Goal: Communication & Community: Answer question/provide support

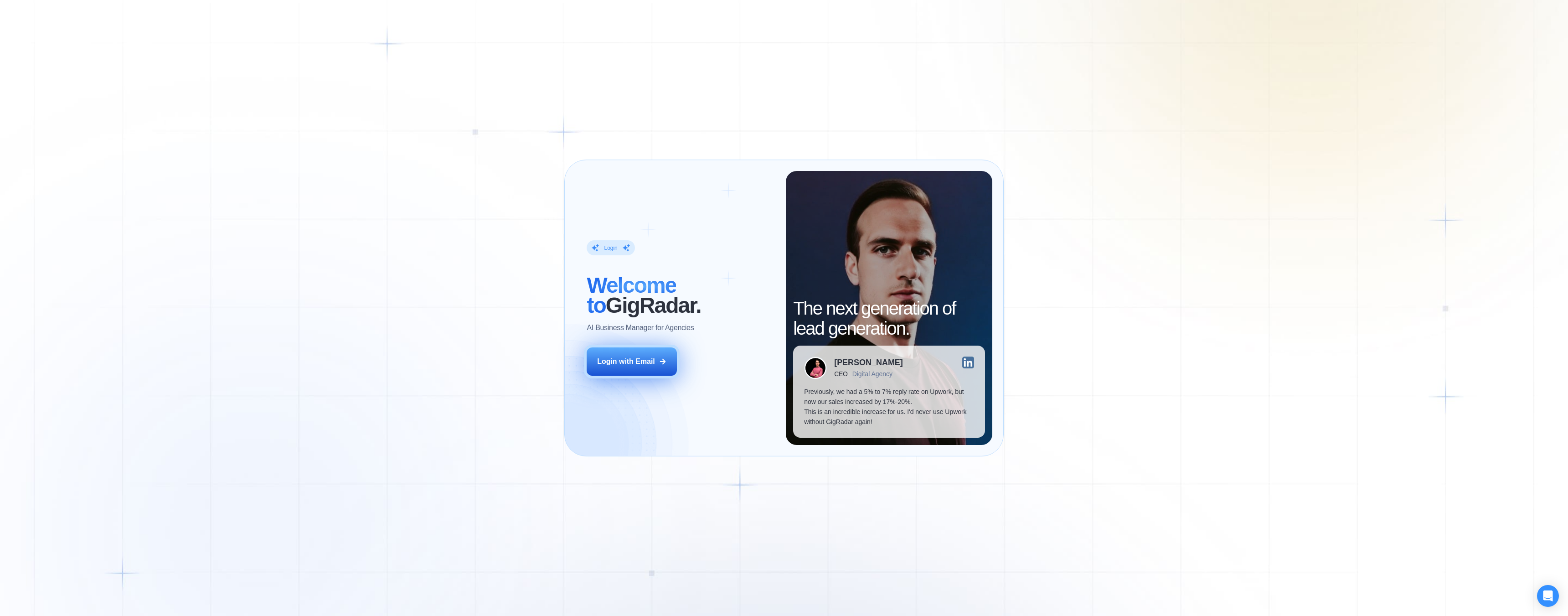
click at [628, 360] on div "Login with Email" at bounding box center [625, 362] width 58 height 10
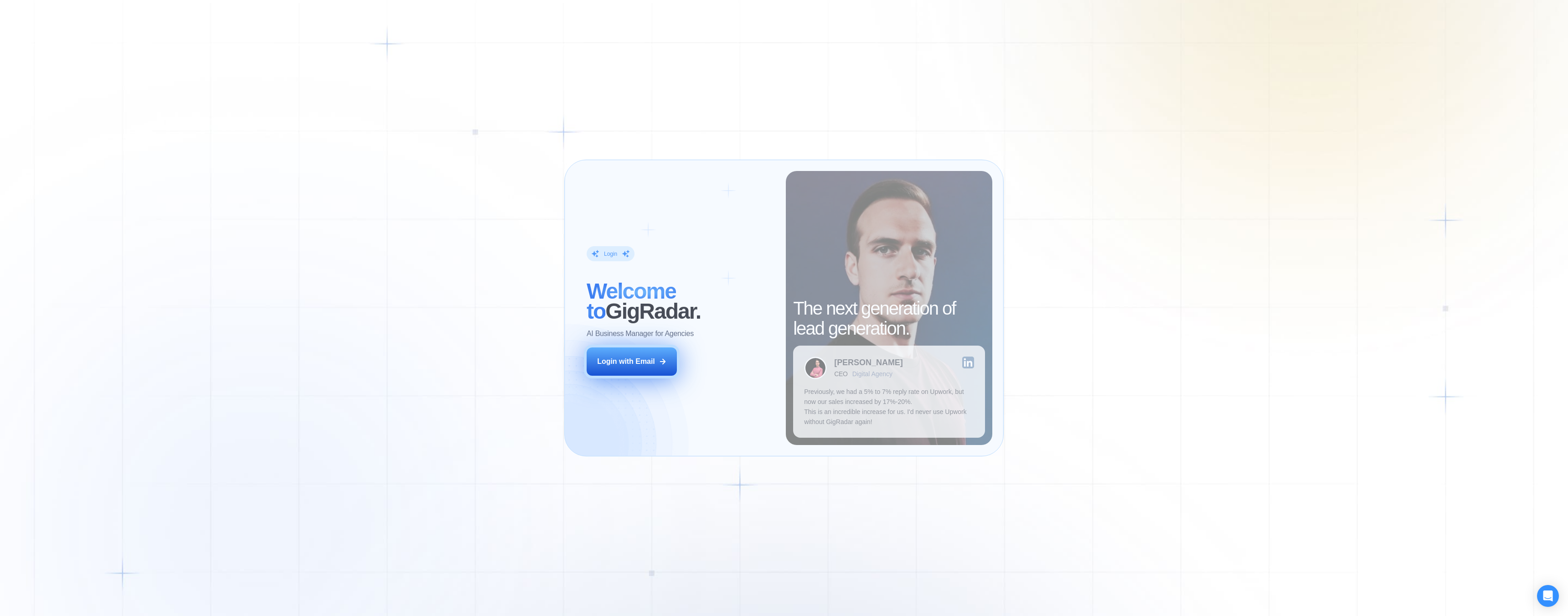
click at [644, 365] on div "Login with Email" at bounding box center [625, 362] width 58 height 10
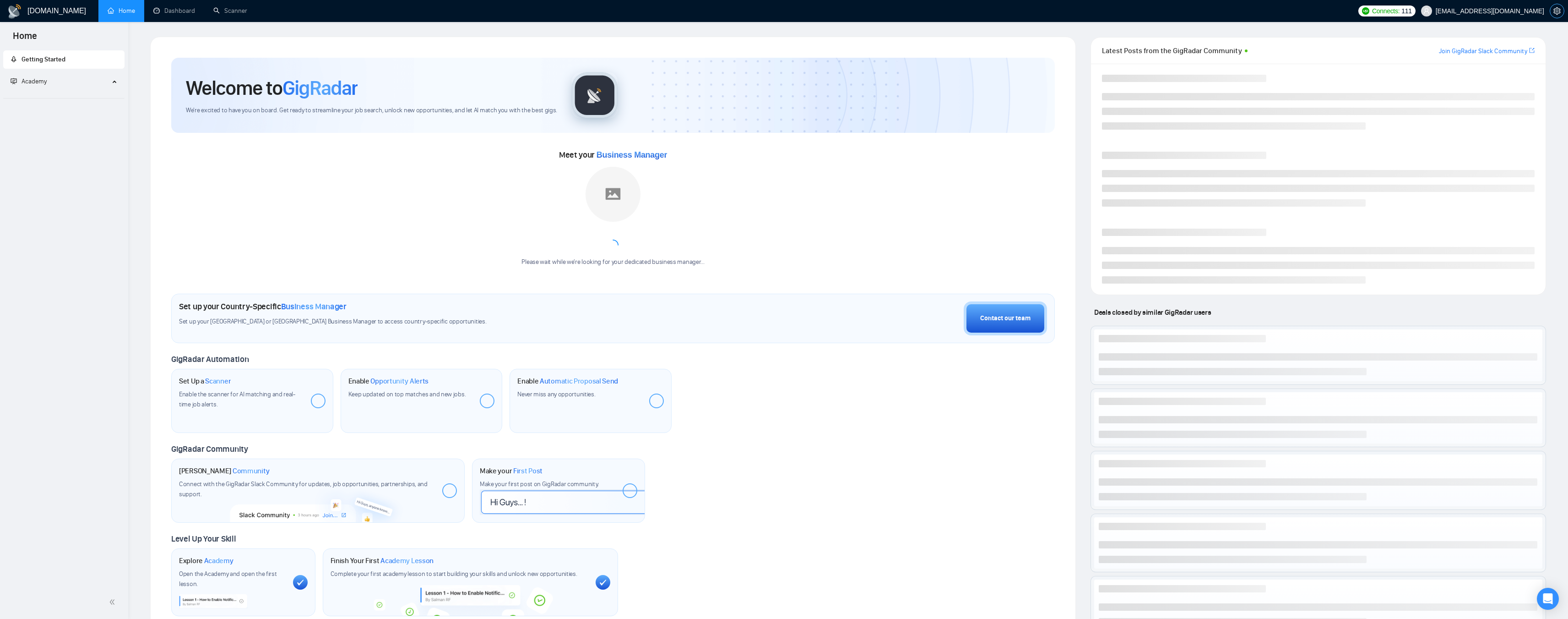
click at [1558, 12] on icon "setting" at bounding box center [1557, 10] width 7 height 7
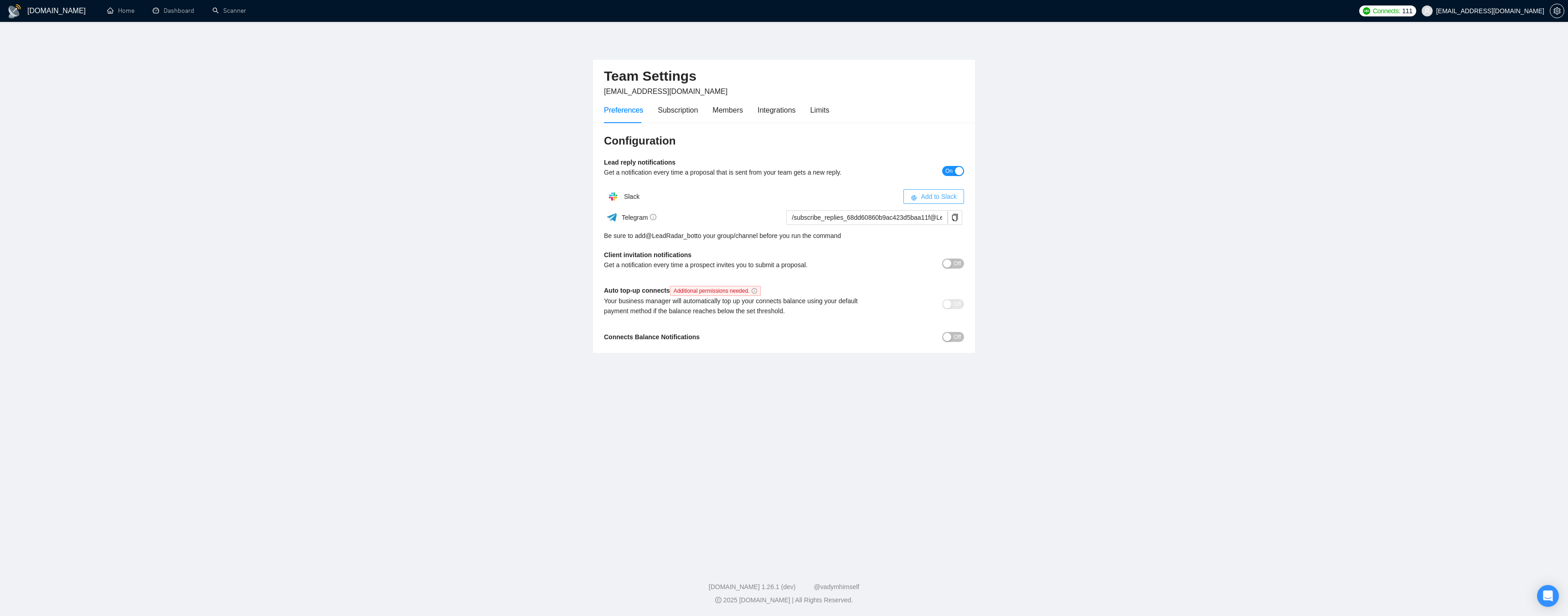
click at [950, 198] on span "Add to Slack" at bounding box center [938, 196] width 36 height 10
click at [957, 264] on span "Off" at bounding box center [957, 264] width 7 height 10
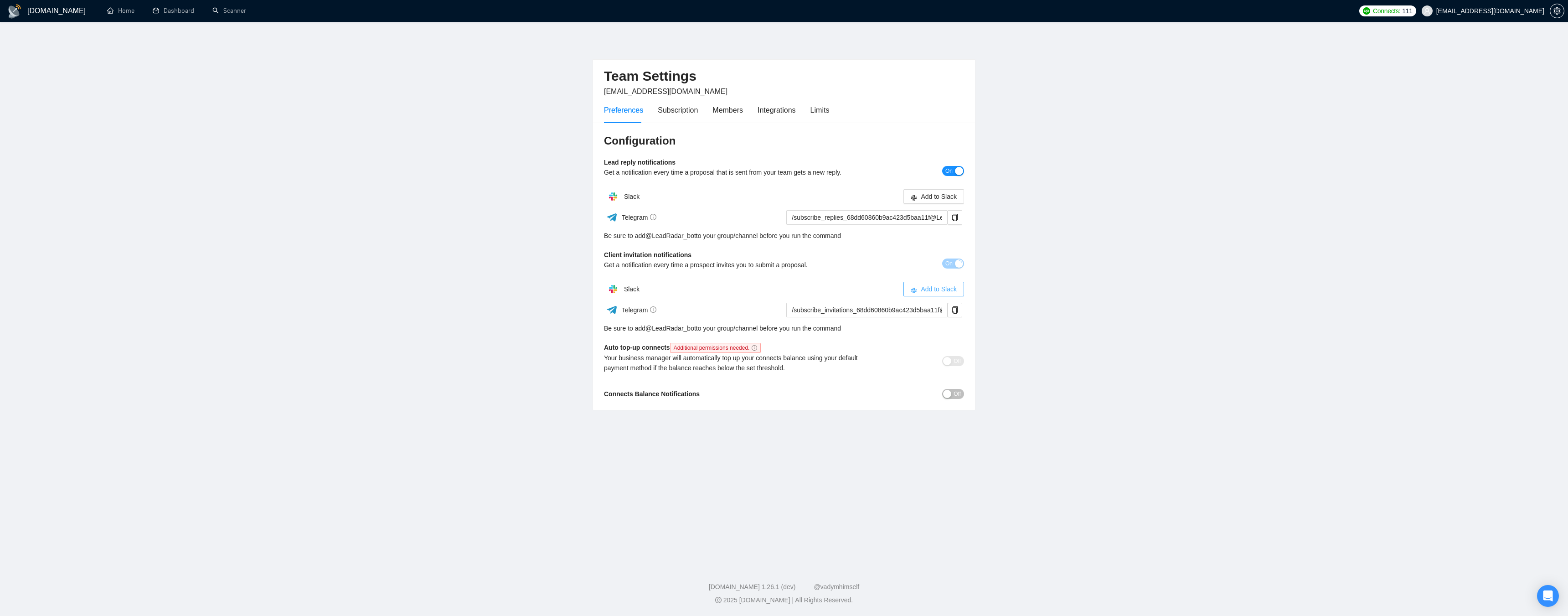
click at [945, 285] on span "Add to Slack" at bounding box center [938, 289] width 36 height 10
click at [946, 173] on span "On" at bounding box center [949, 171] width 7 height 10
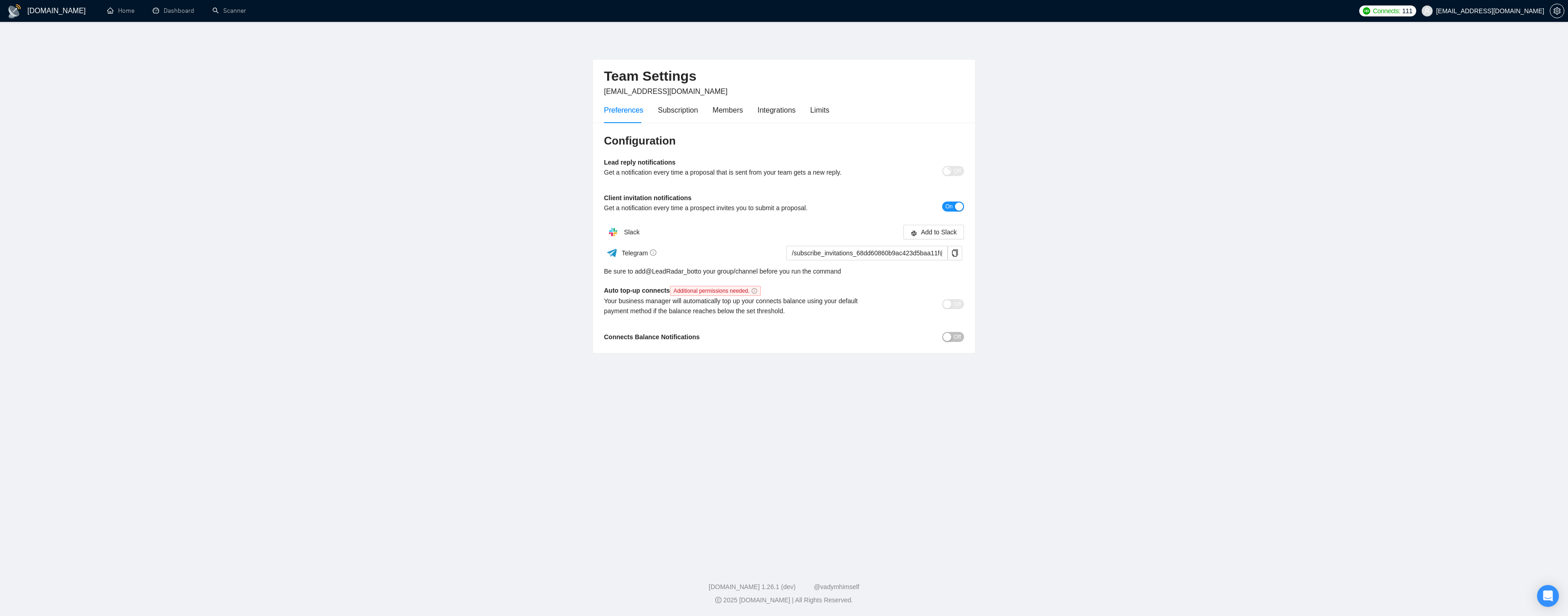
click at [950, 208] on span "On" at bounding box center [949, 207] width 7 height 10
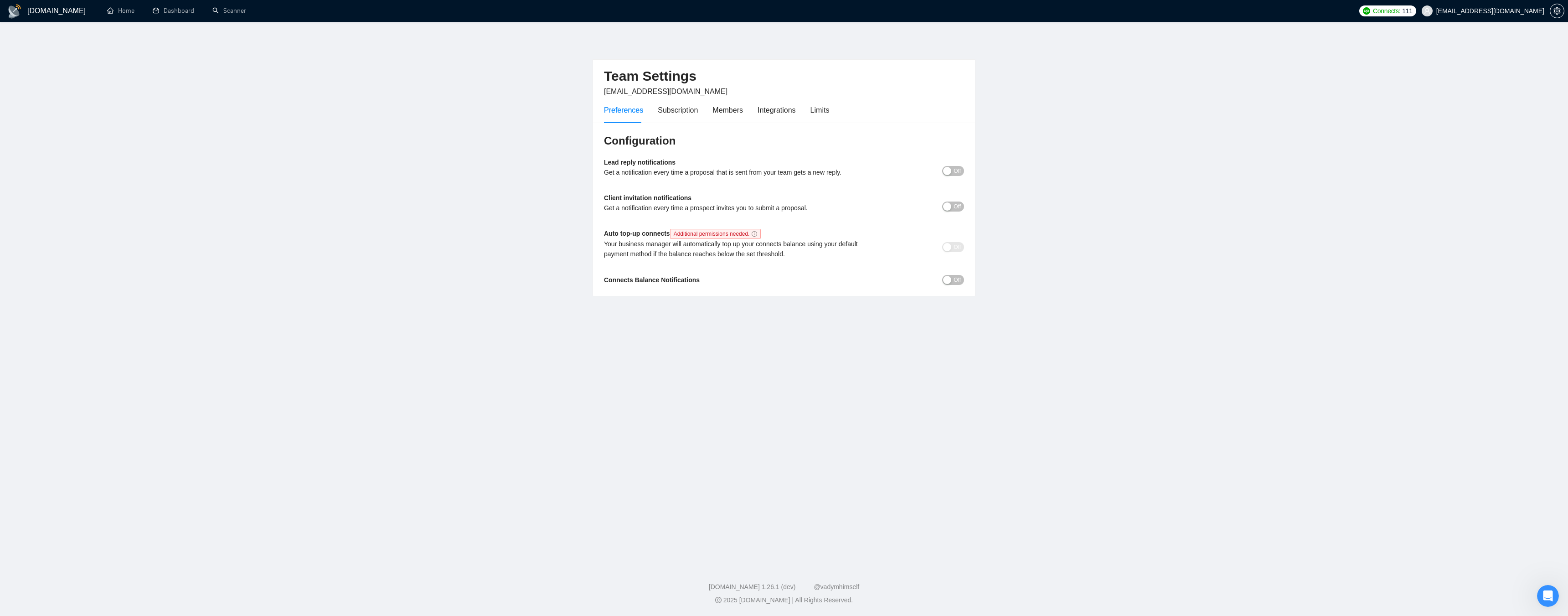
click at [956, 174] on span "Off" at bounding box center [957, 171] width 7 height 10
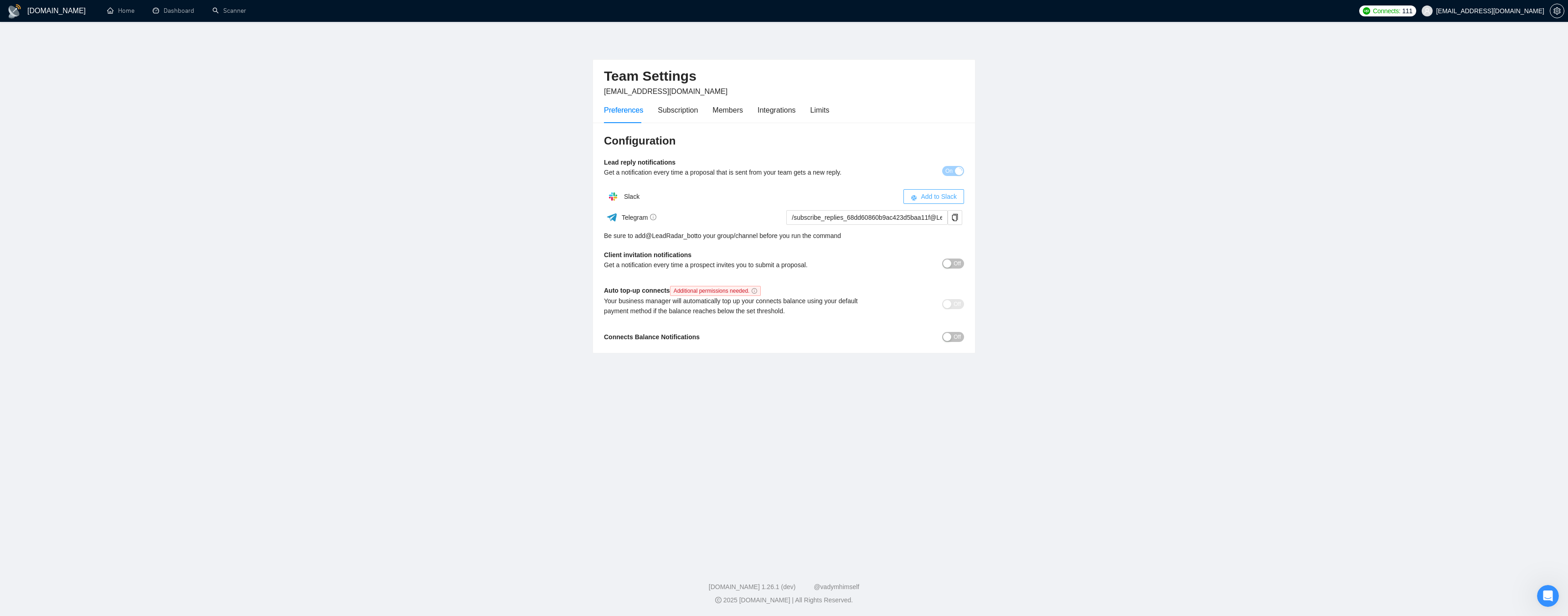
click at [938, 197] on span "Add to Slack" at bounding box center [938, 196] width 36 height 10
click at [487, 464] on main "Team Settings vashishthashwetank@gmail.com Preferences Subscription Members Int…" at bounding box center [784, 291] width 1539 height 510
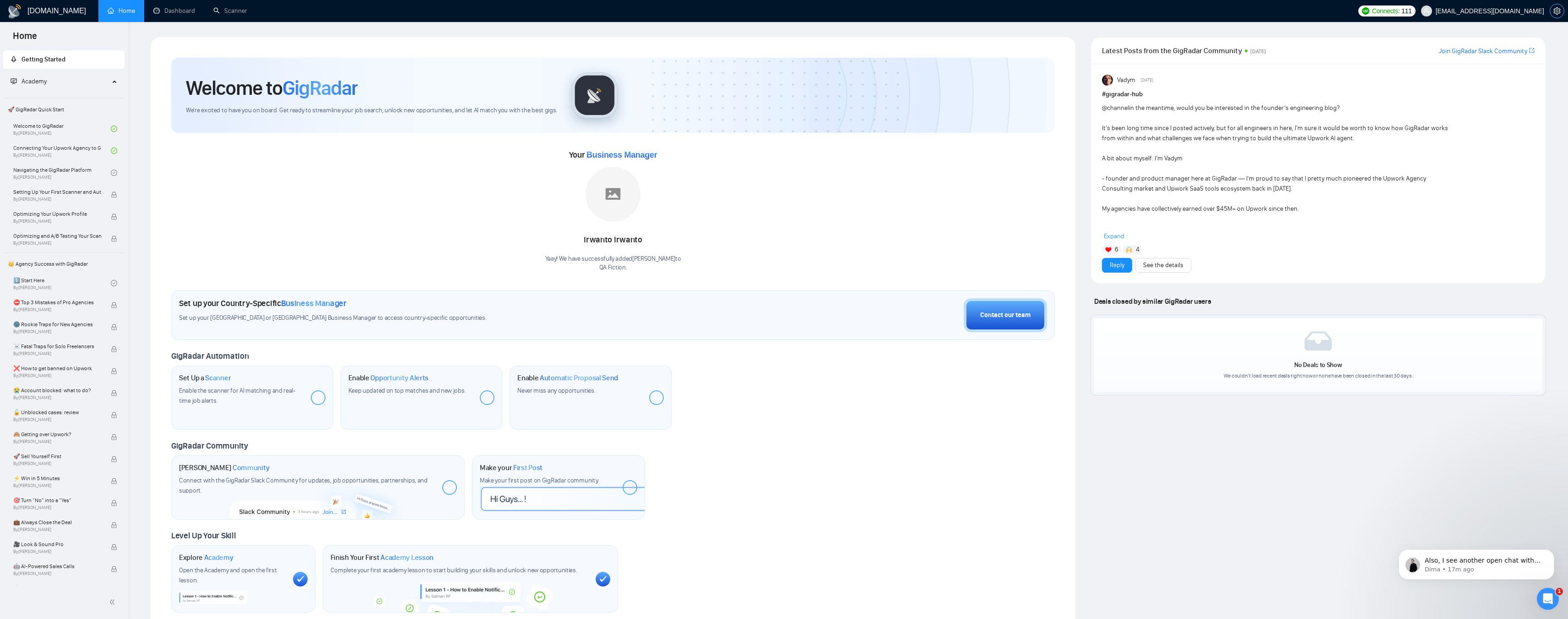
click at [1558, 9] on icon "setting" at bounding box center [1557, 10] width 7 height 7
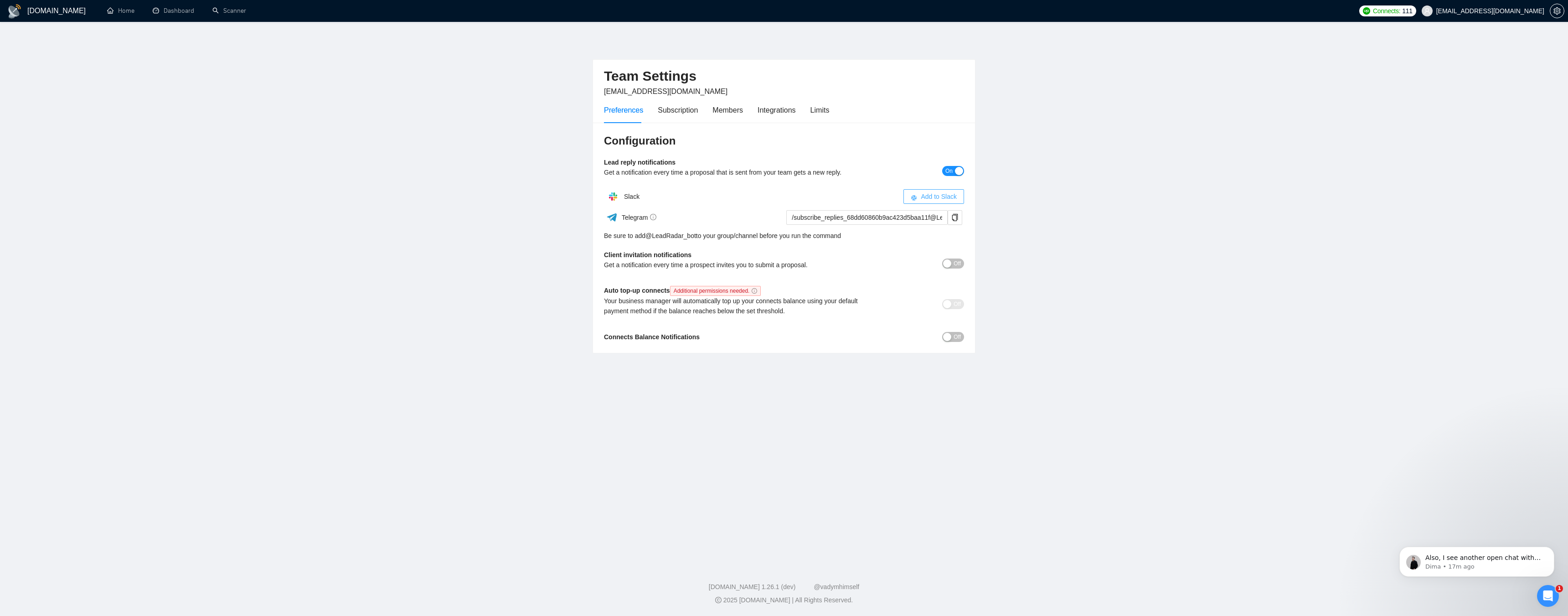
click at [925, 192] on span "Add to Slack" at bounding box center [938, 196] width 36 height 10
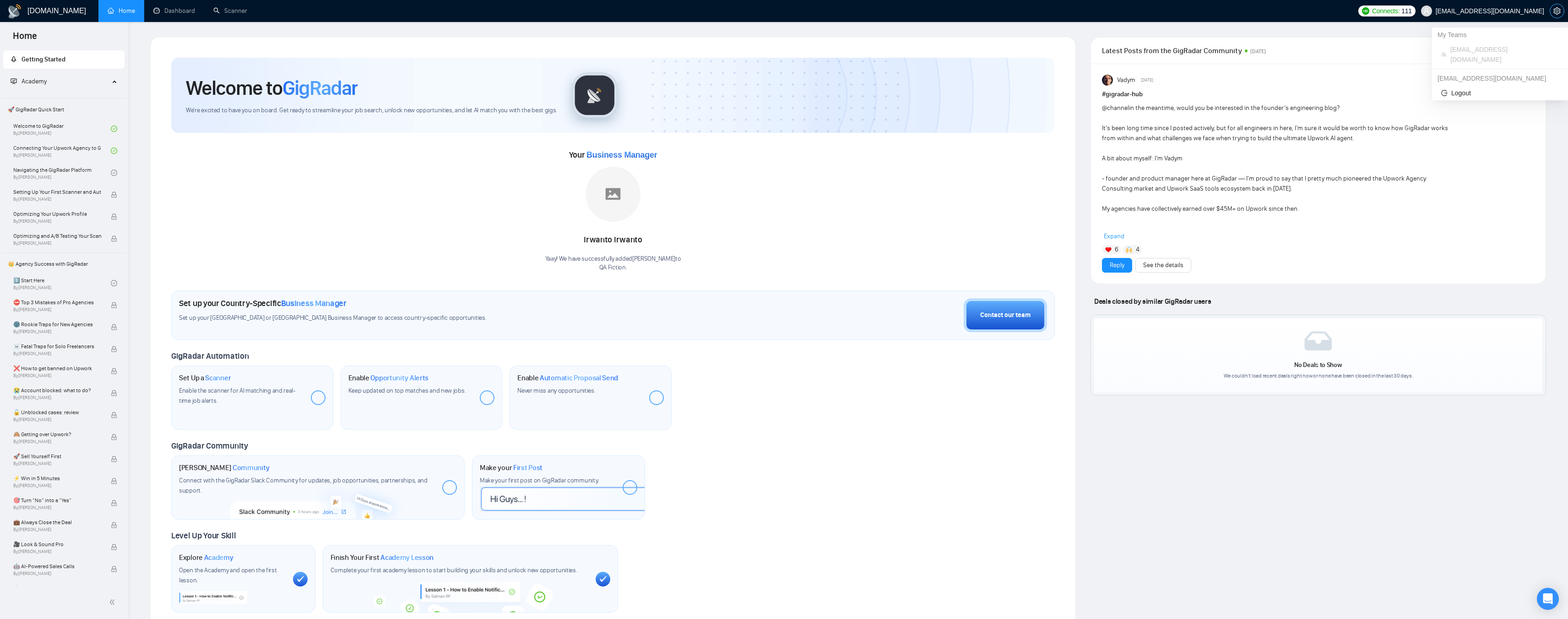
click at [1552, 11] on span "setting" at bounding box center [1557, 10] width 14 height 7
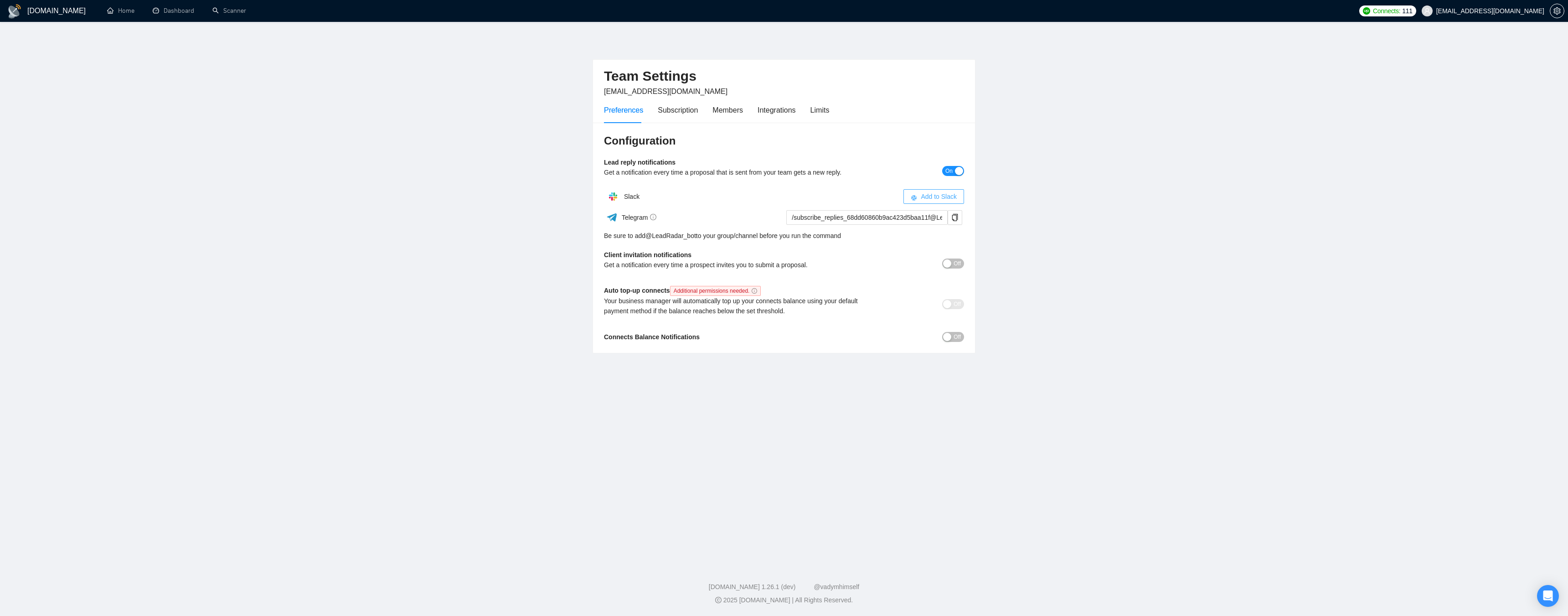
click at [933, 197] on span "Add to Slack" at bounding box center [938, 196] width 36 height 10
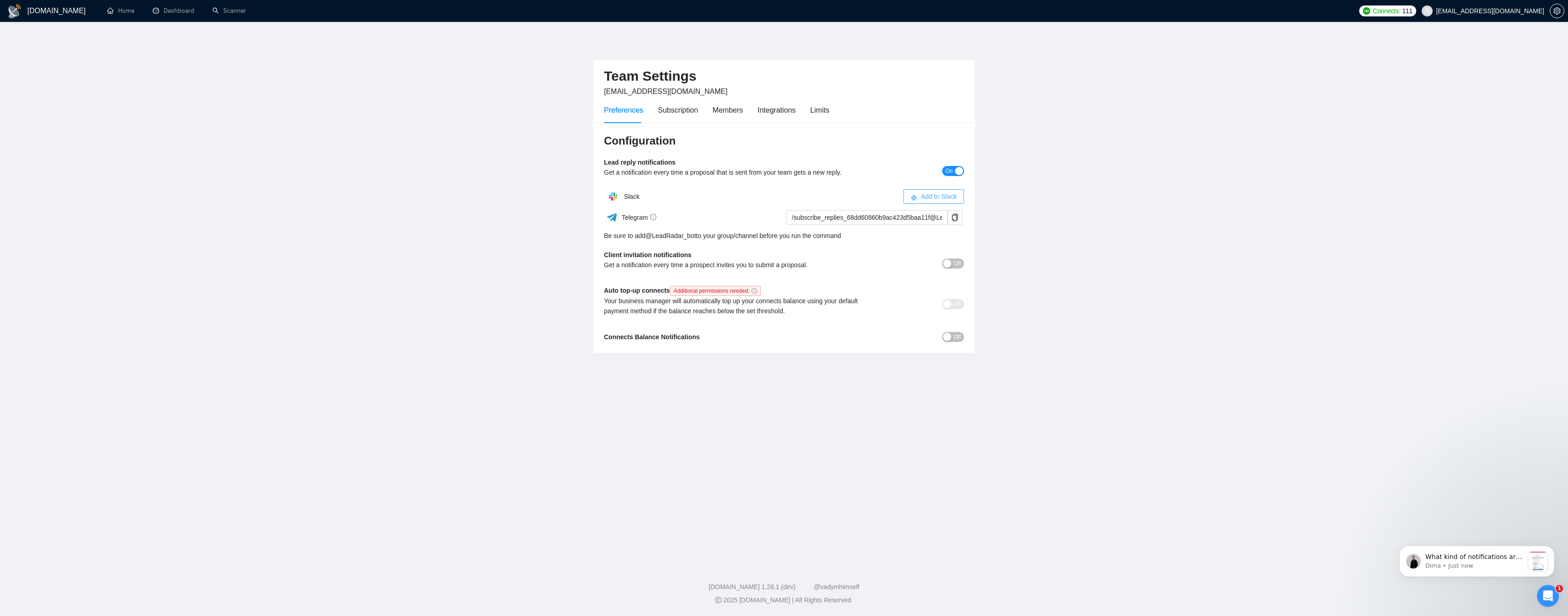
click at [922, 196] on span "Add to Slack" at bounding box center [938, 196] width 36 height 10
click at [947, 170] on span "On" at bounding box center [949, 171] width 7 height 10
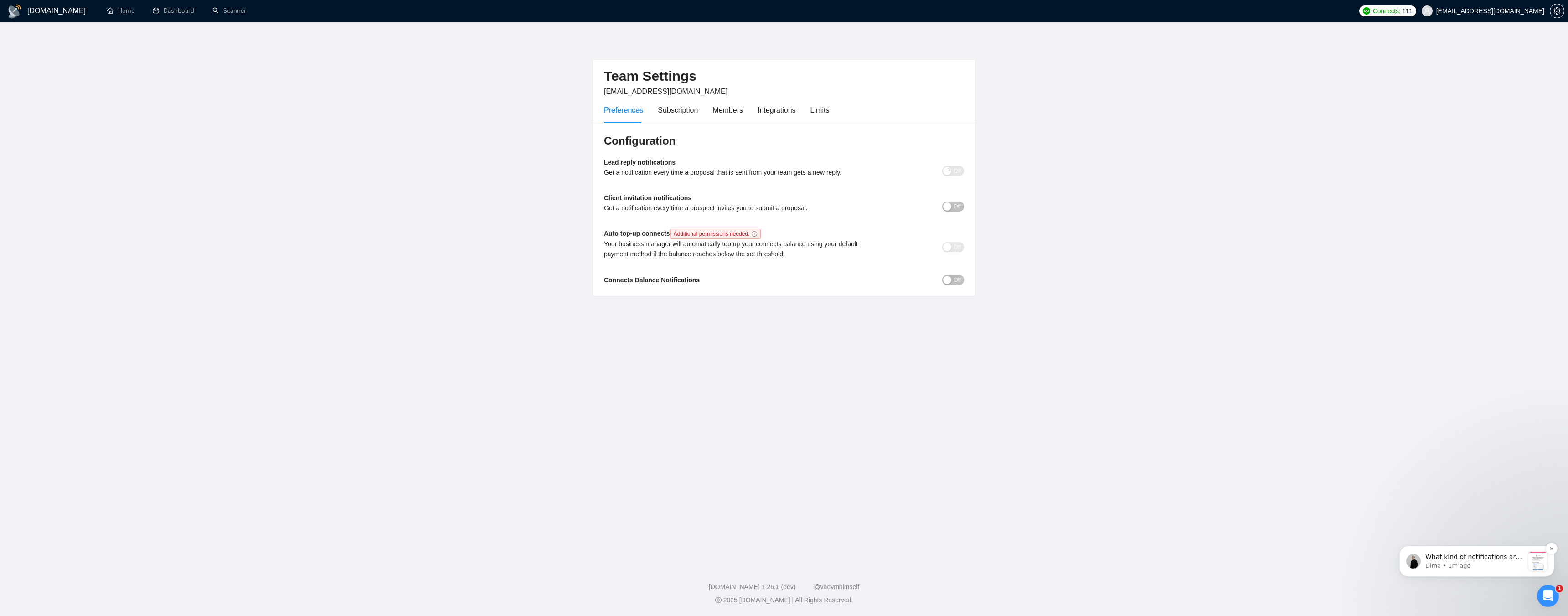
click at [1424, 571] on div "What kind of notifications are you trying to enable? Just created a test channe…" at bounding box center [1476, 561] width 155 height 31
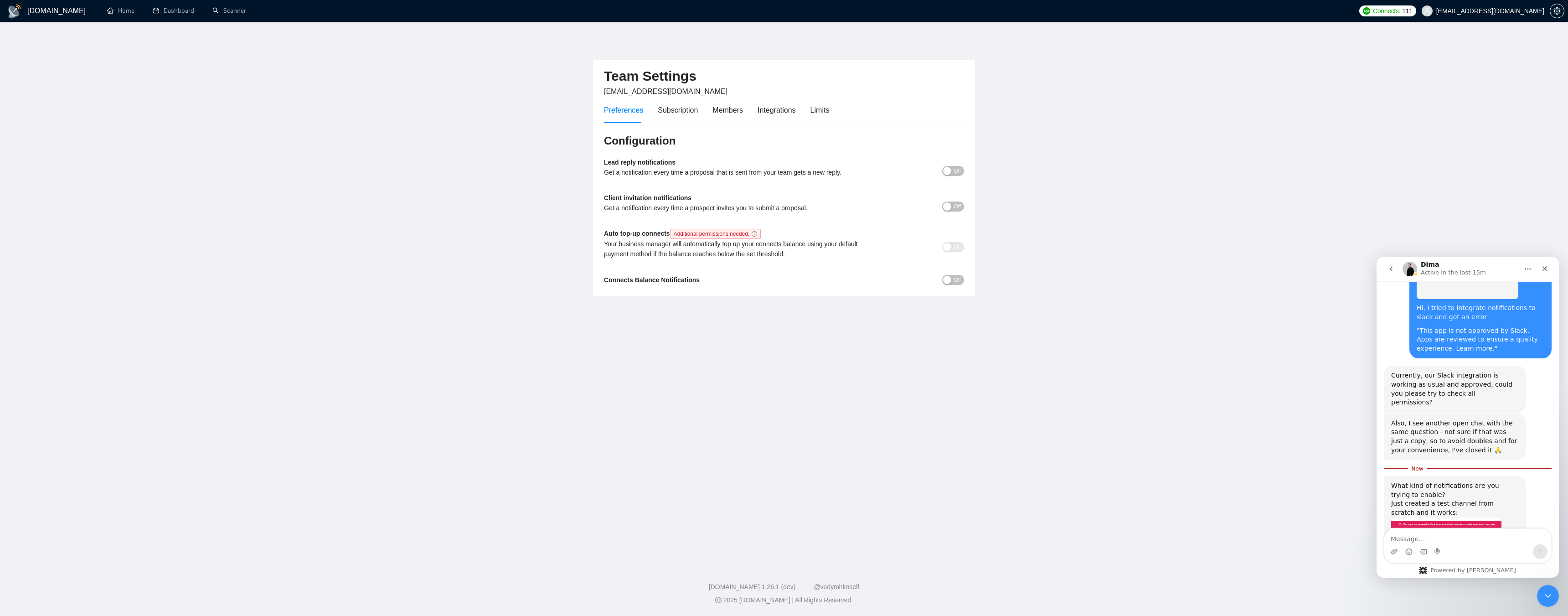
scroll to position [1067, 0]
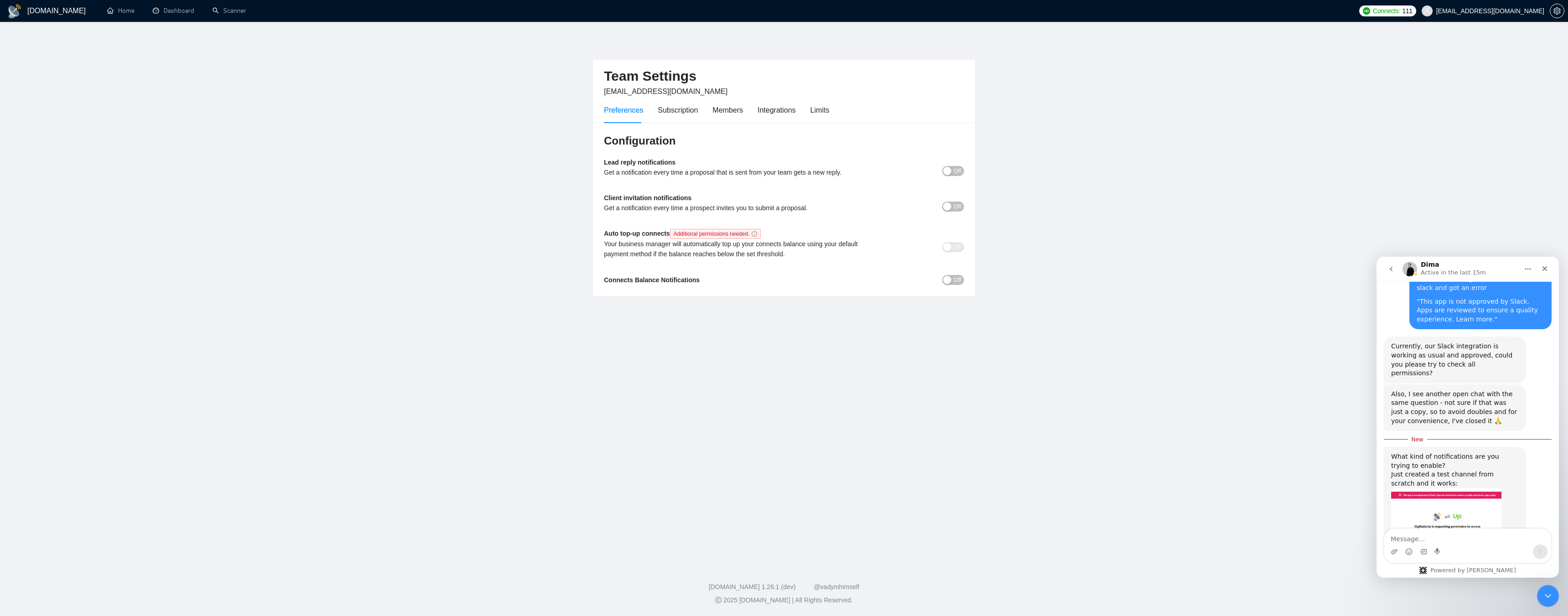
click at [957, 172] on span "Off" at bounding box center [957, 171] width 7 height 10
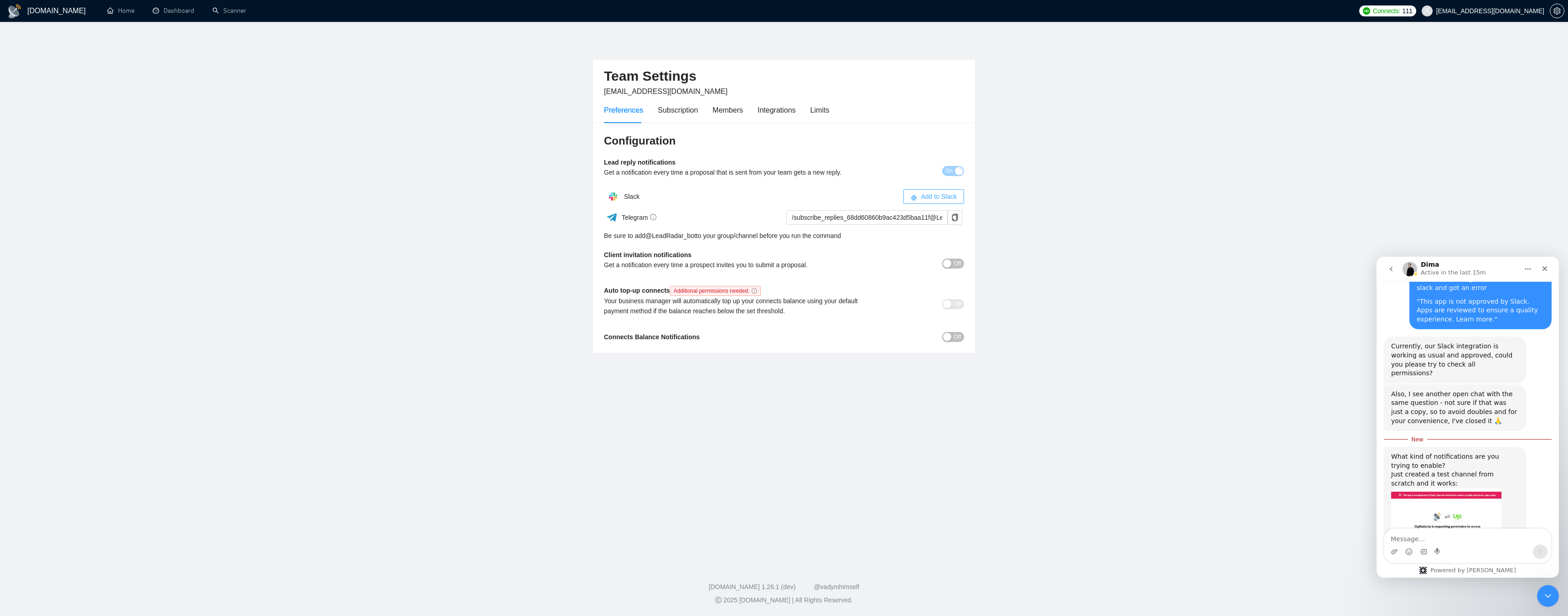
click at [920, 197] on button "Add to Slack" at bounding box center [933, 196] width 61 height 15
click at [960, 263] on span "Off" at bounding box center [957, 264] width 7 height 10
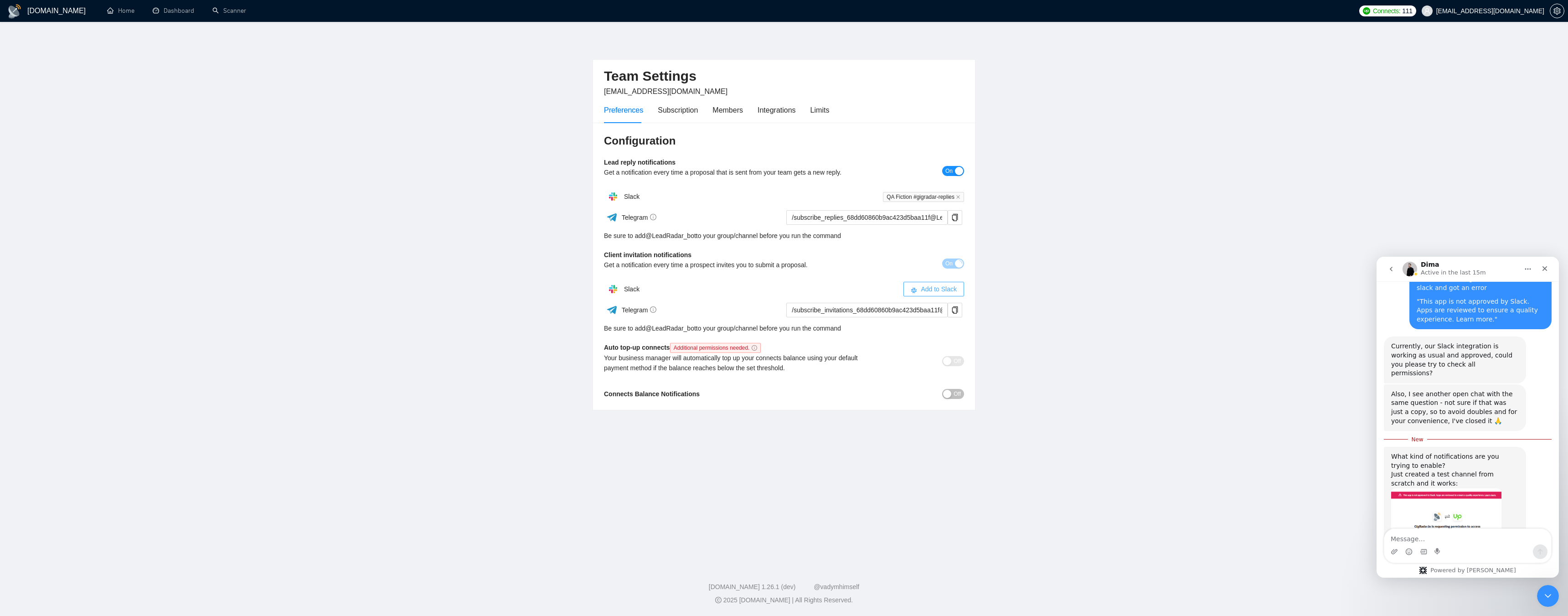
click at [943, 287] on span "Add to Slack" at bounding box center [938, 289] width 36 height 10
click at [960, 395] on span "Off" at bounding box center [957, 394] width 7 height 10
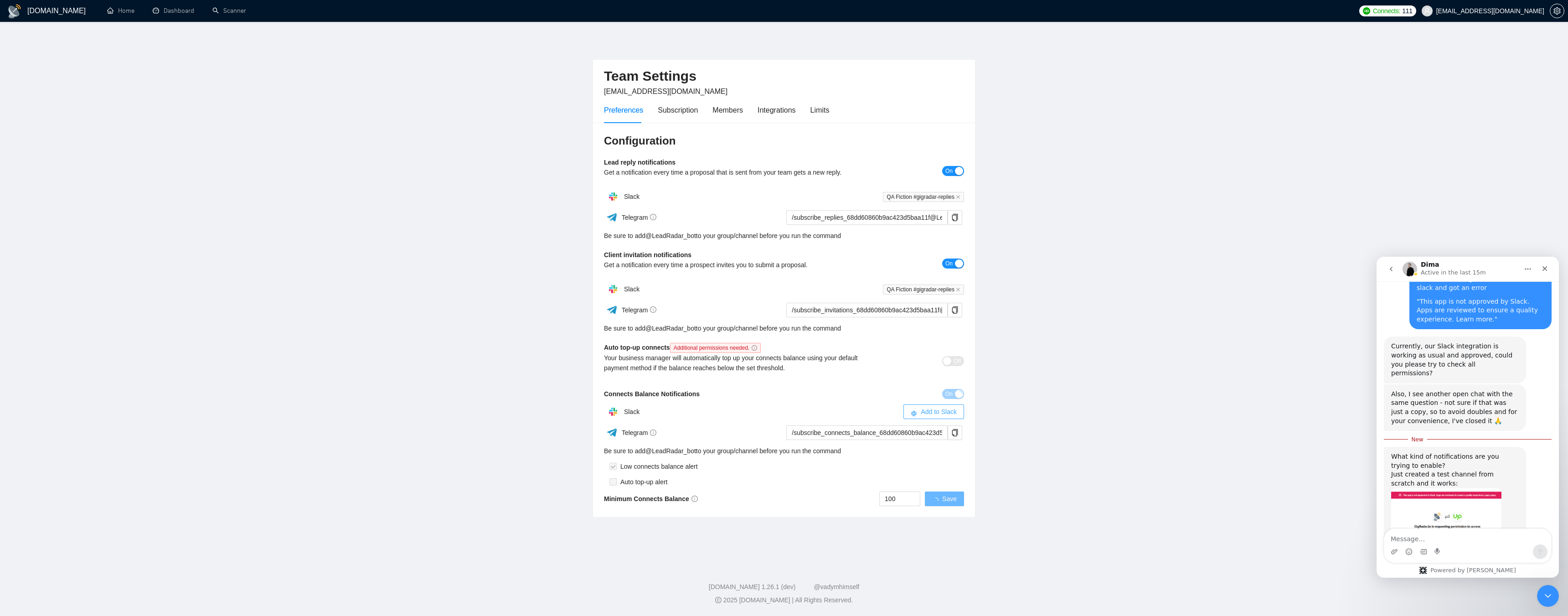
click at [944, 413] on span "Add to Slack" at bounding box center [938, 412] width 36 height 10
click at [613, 480] on input "checkbox" at bounding box center [612, 482] width 7 height 7
checkbox input "true"
click at [949, 497] on span "Save" at bounding box center [949, 499] width 15 height 10
click at [1409, 535] on textarea "Message…" at bounding box center [1467, 536] width 167 height 16
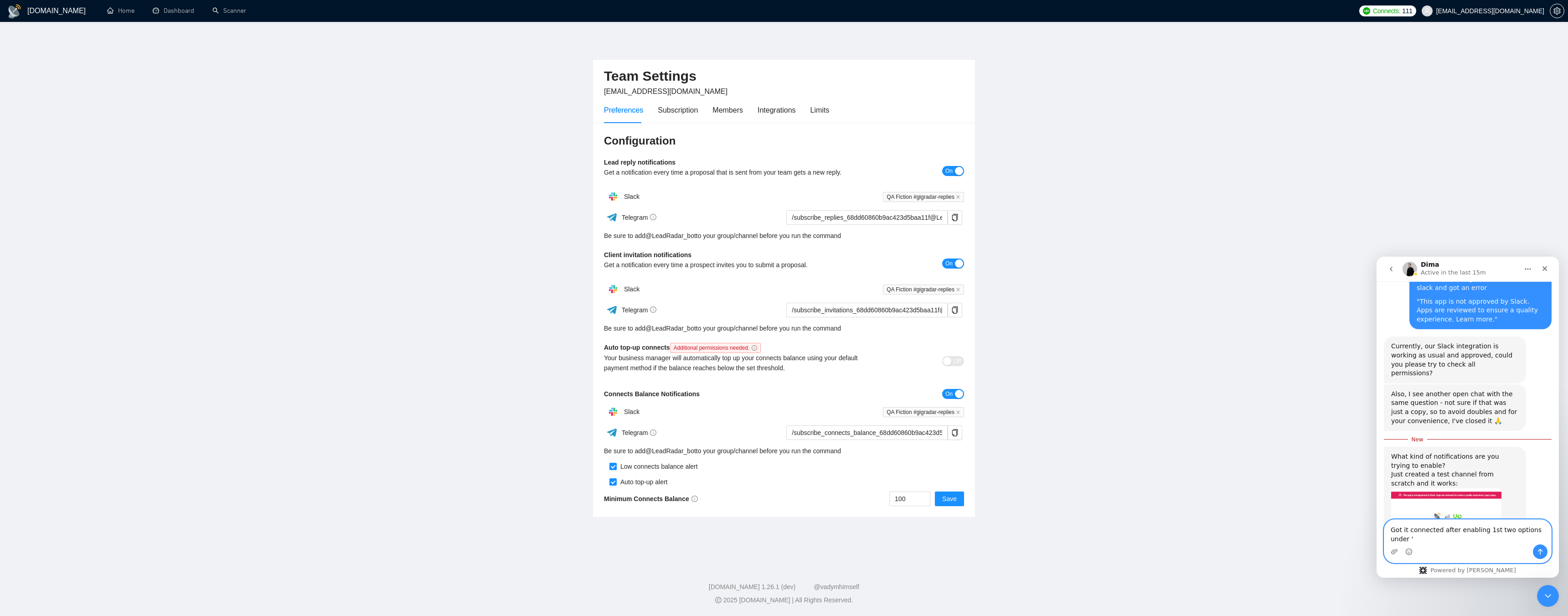
paste textarea "App management settings"
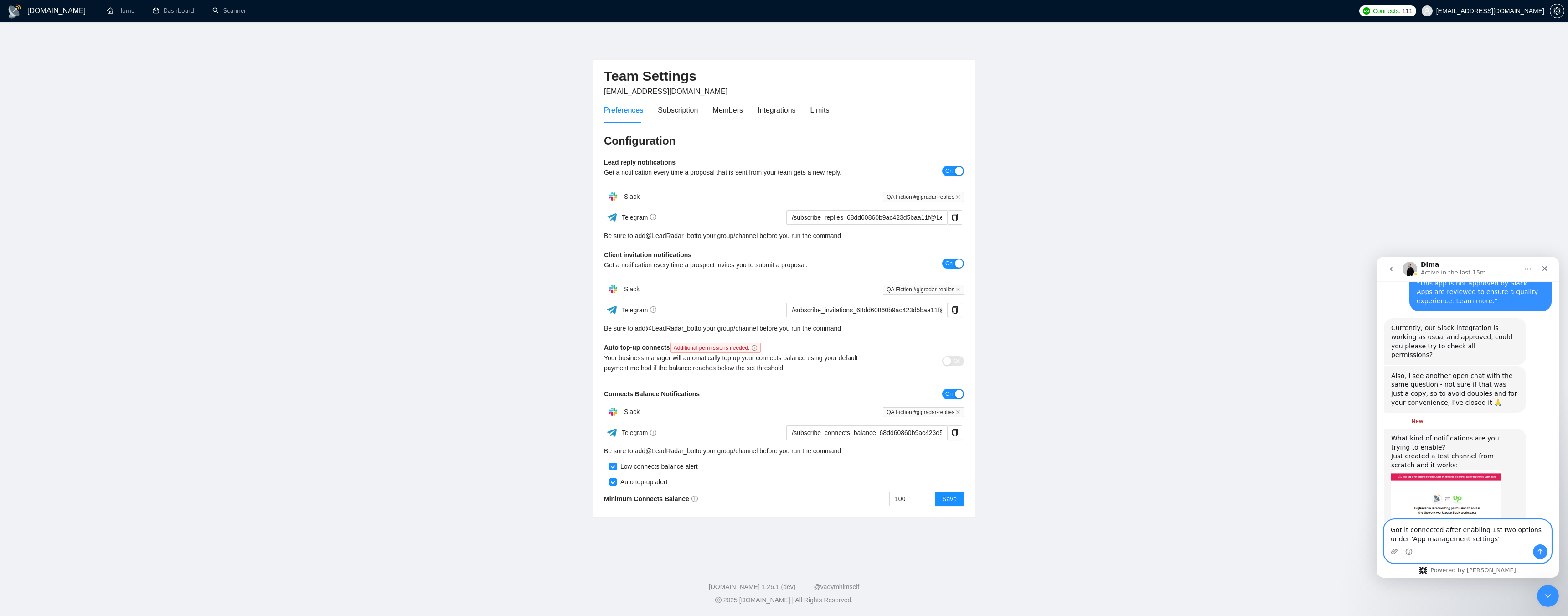
scroll to position [1094, 0]
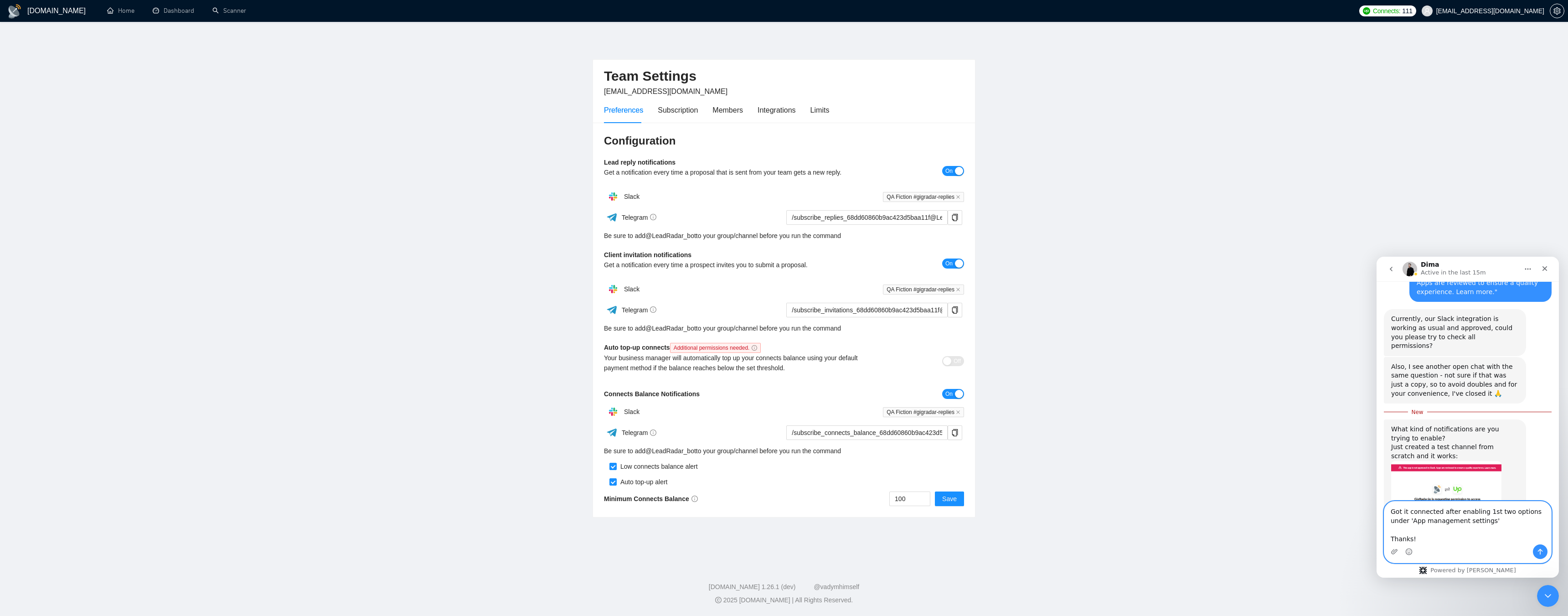
type textarea "Got it connected after enabling 1st two options under 'App management settings'…"
click at [1539, 551] on icon "Send a message…" at bounding box center [1539, 551] width 7 height 7
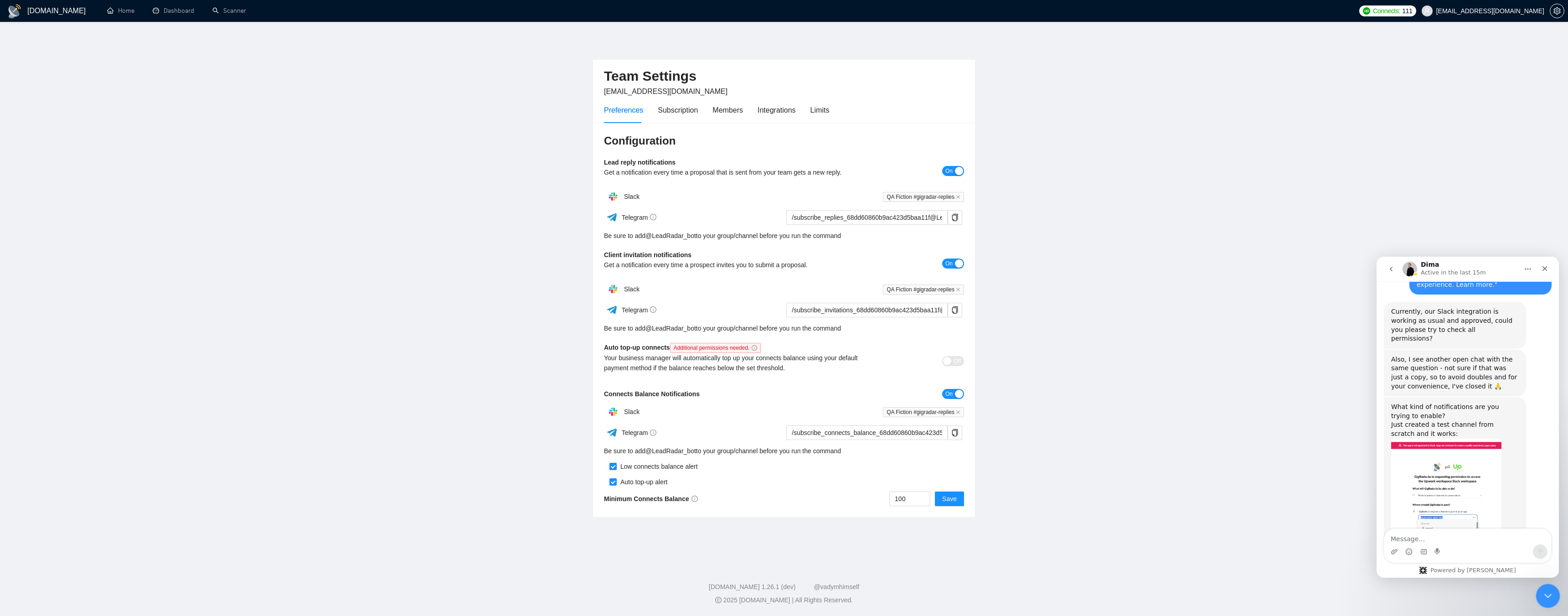
click at [1543, 594] on icon "Close Intercom Messenger" at bounding box center [1546, 594] width 11 height 11
